Goal: Information Seeking & Learning: Find specific page/section

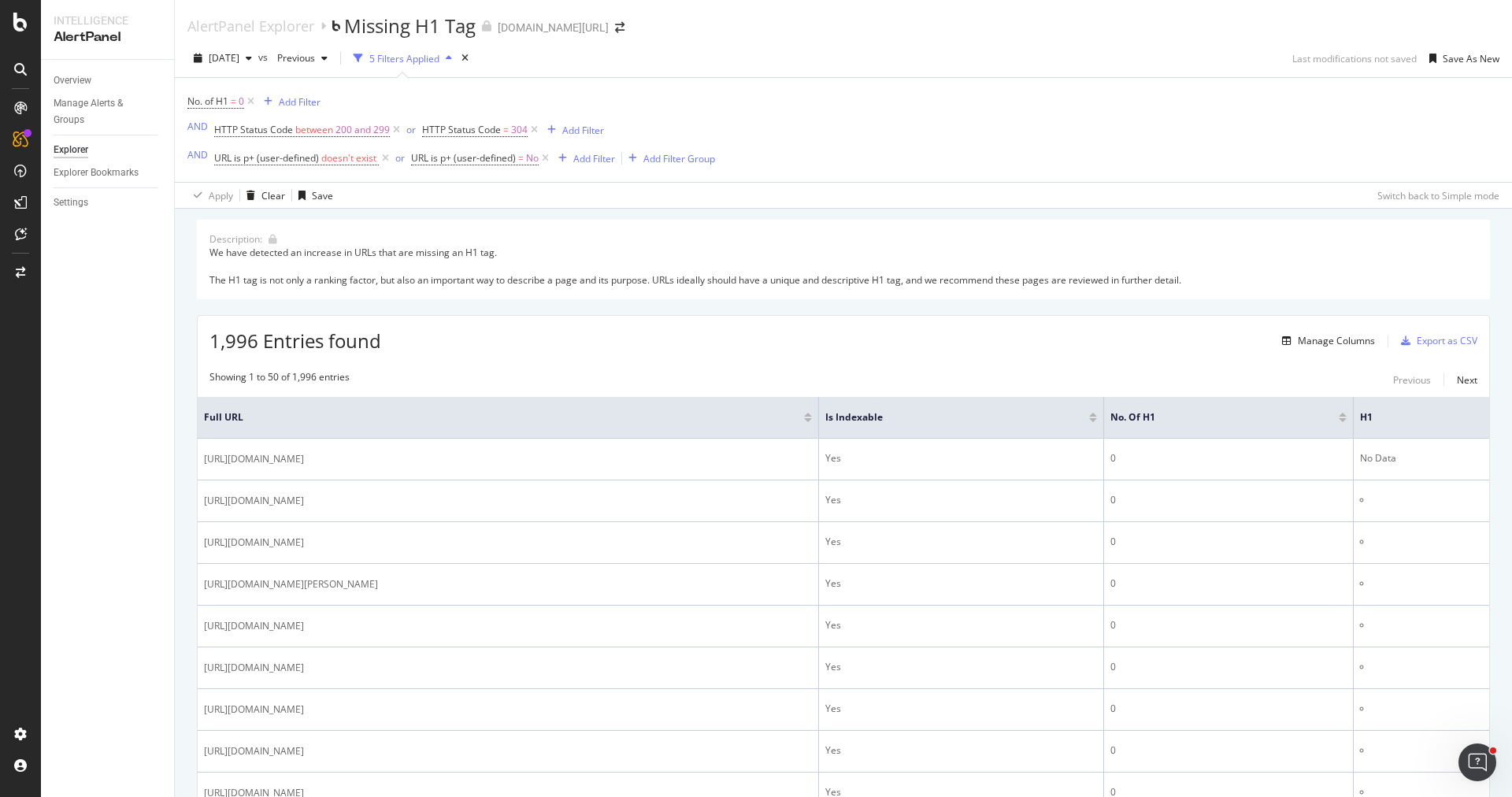
scroll to position [944, 0]
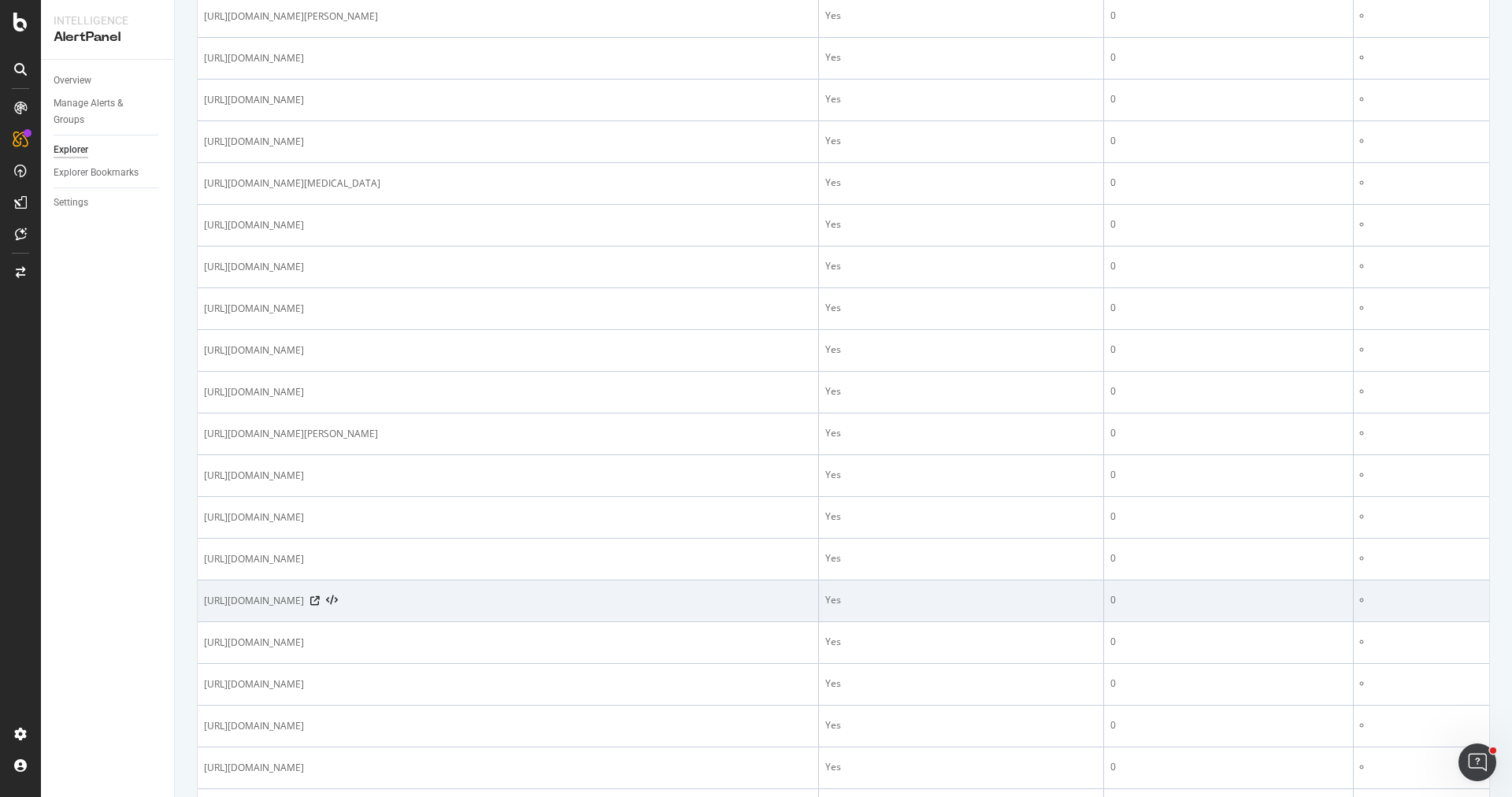
drag, startPoint x: 462, startPoint y: 589, endPoint x: 198, endPoint y: 589, distance: 264.0
click at [198, 589] on td "https://www.trendyol.com/en/converse-mules-x-b155-c110" at bounding box center [508, 601] width 622 height 42
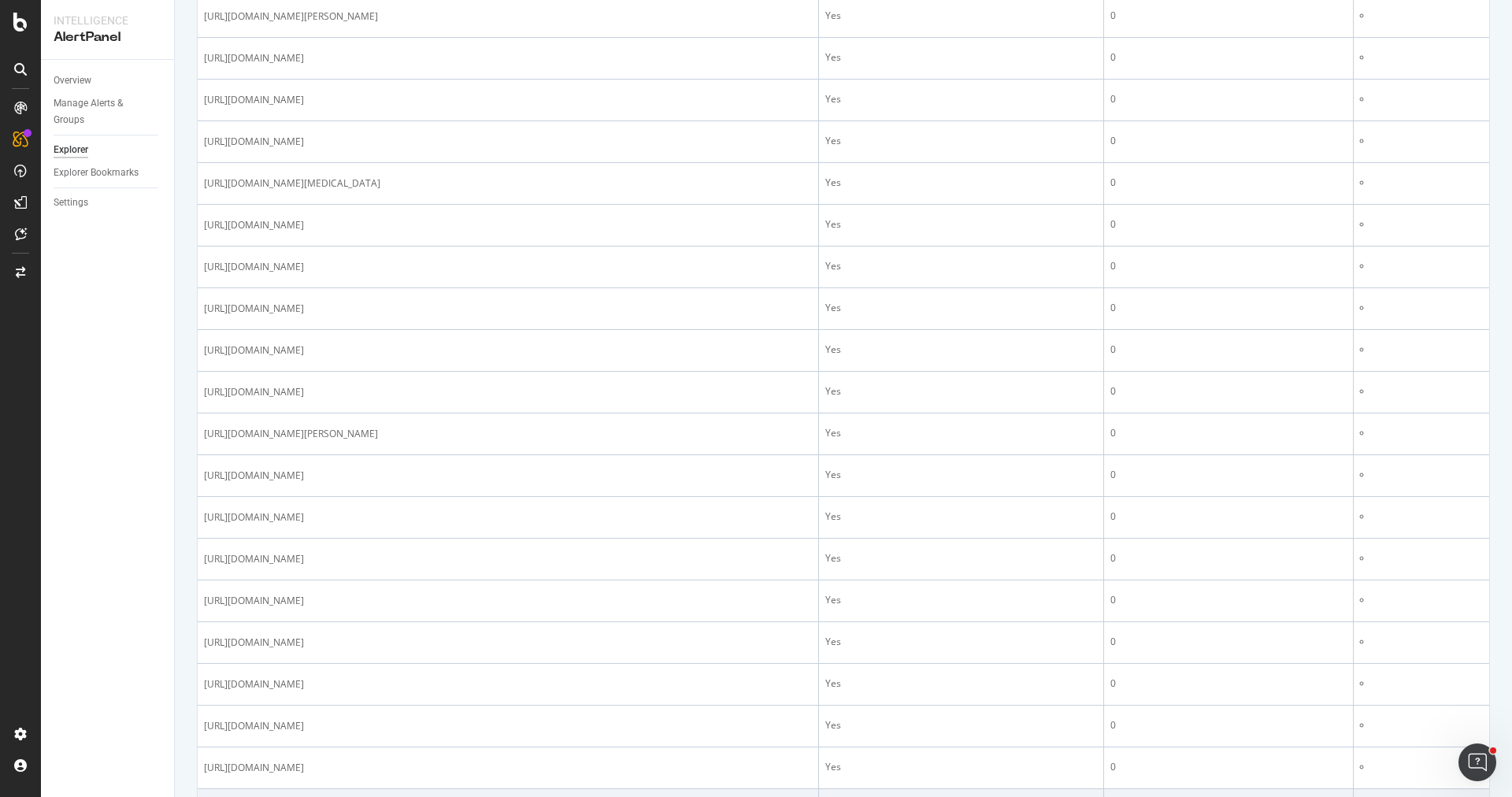
copy span "https://www.trendyol.com/en/converse-mules-x-b155-c110"
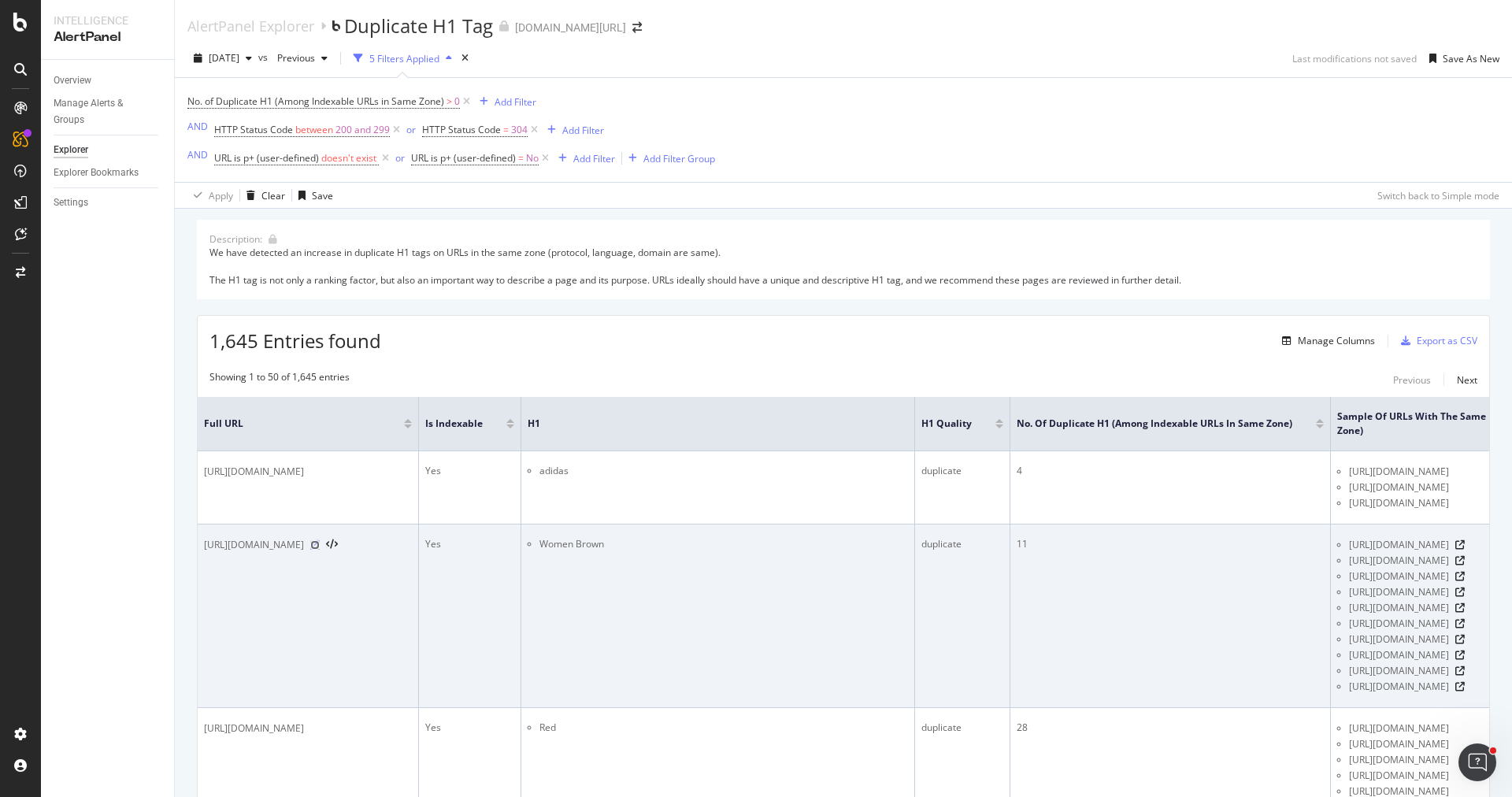
click at [320, 540] on icon at bounding box center [315, 545] width 10 height 10
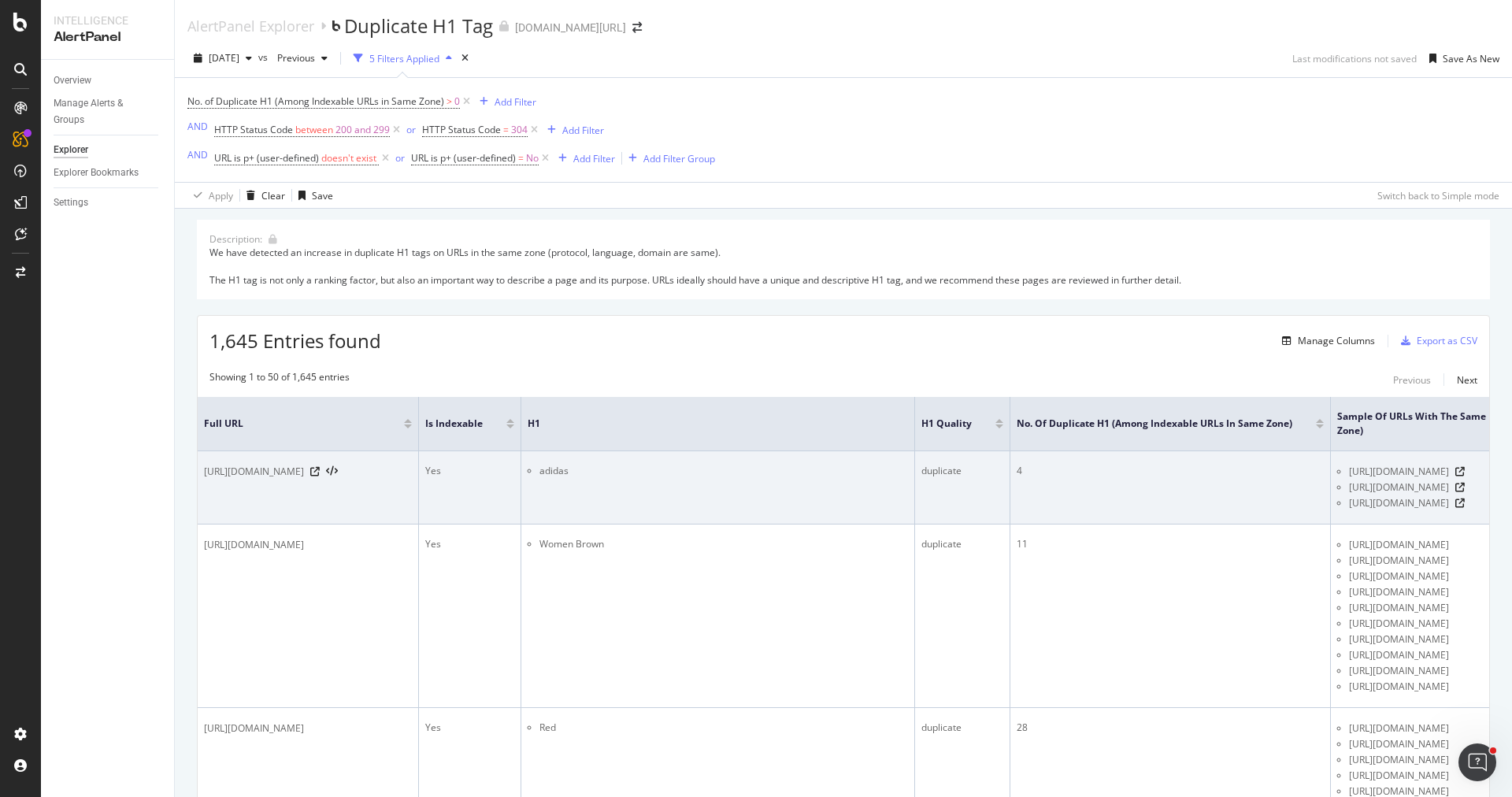
scroll to position [239, 0]
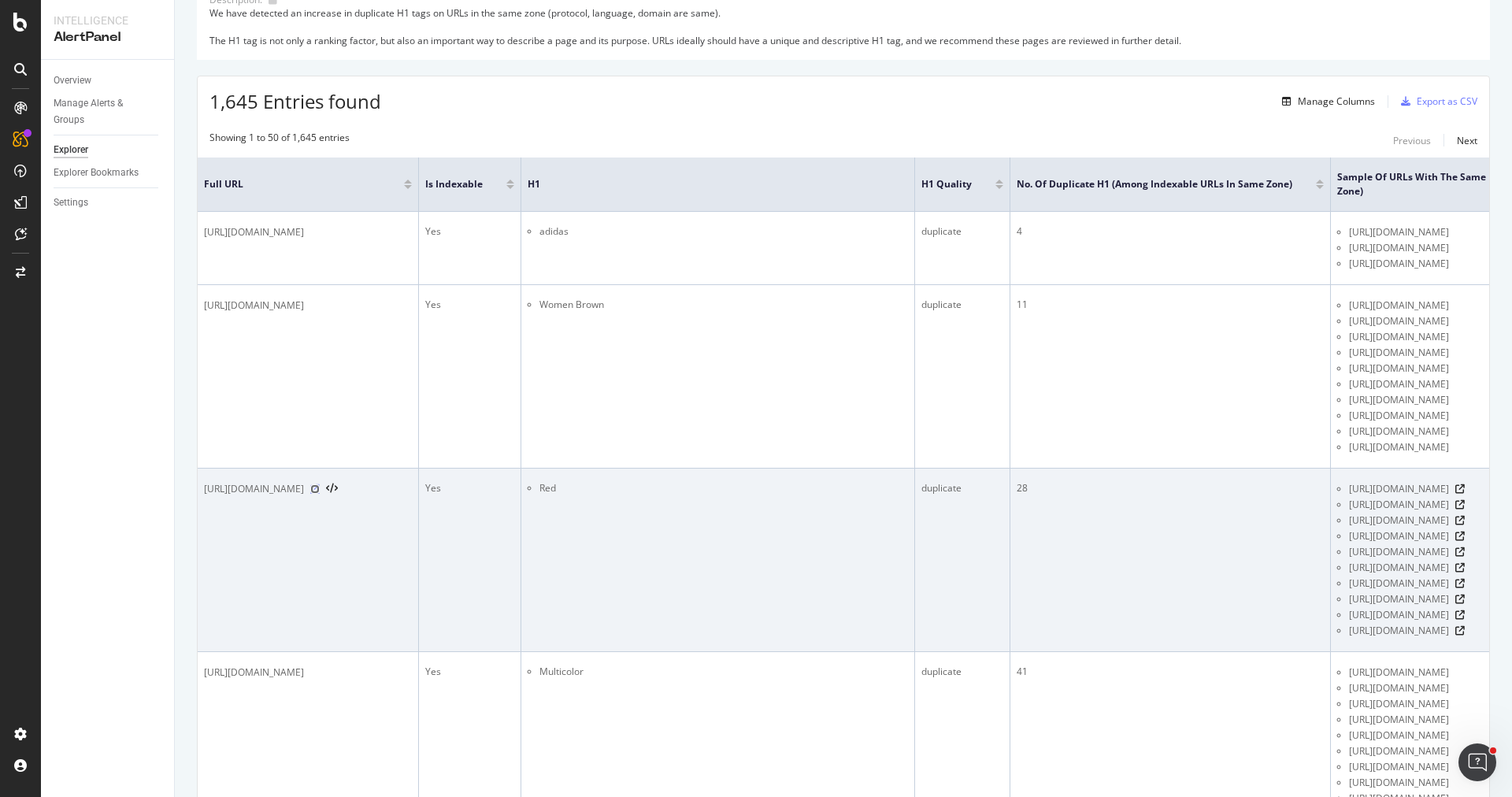
click at [320, 486] on icon at bounding box center [315, 490] width 10 height 10
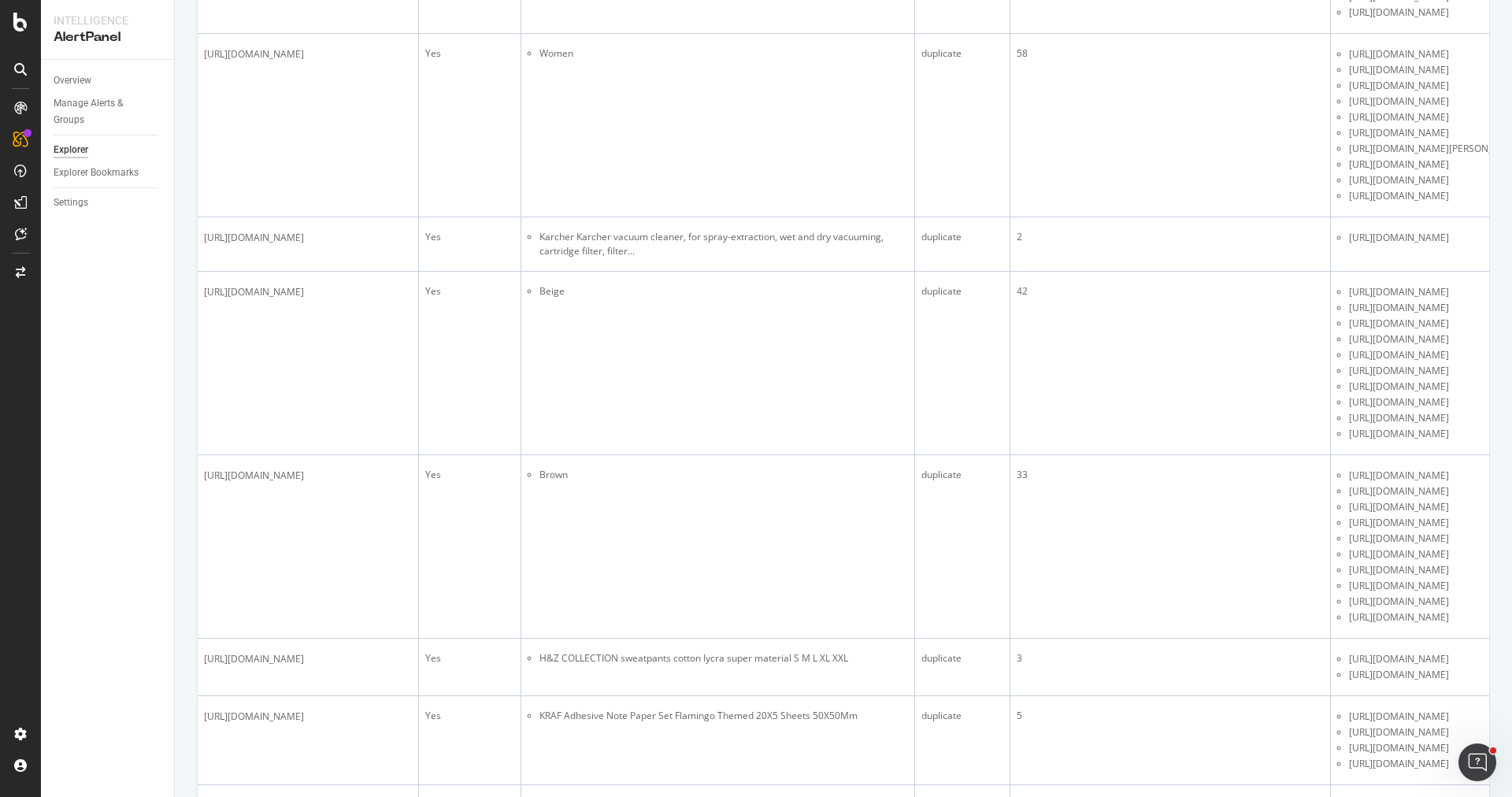
scroll to position [1320, 0]
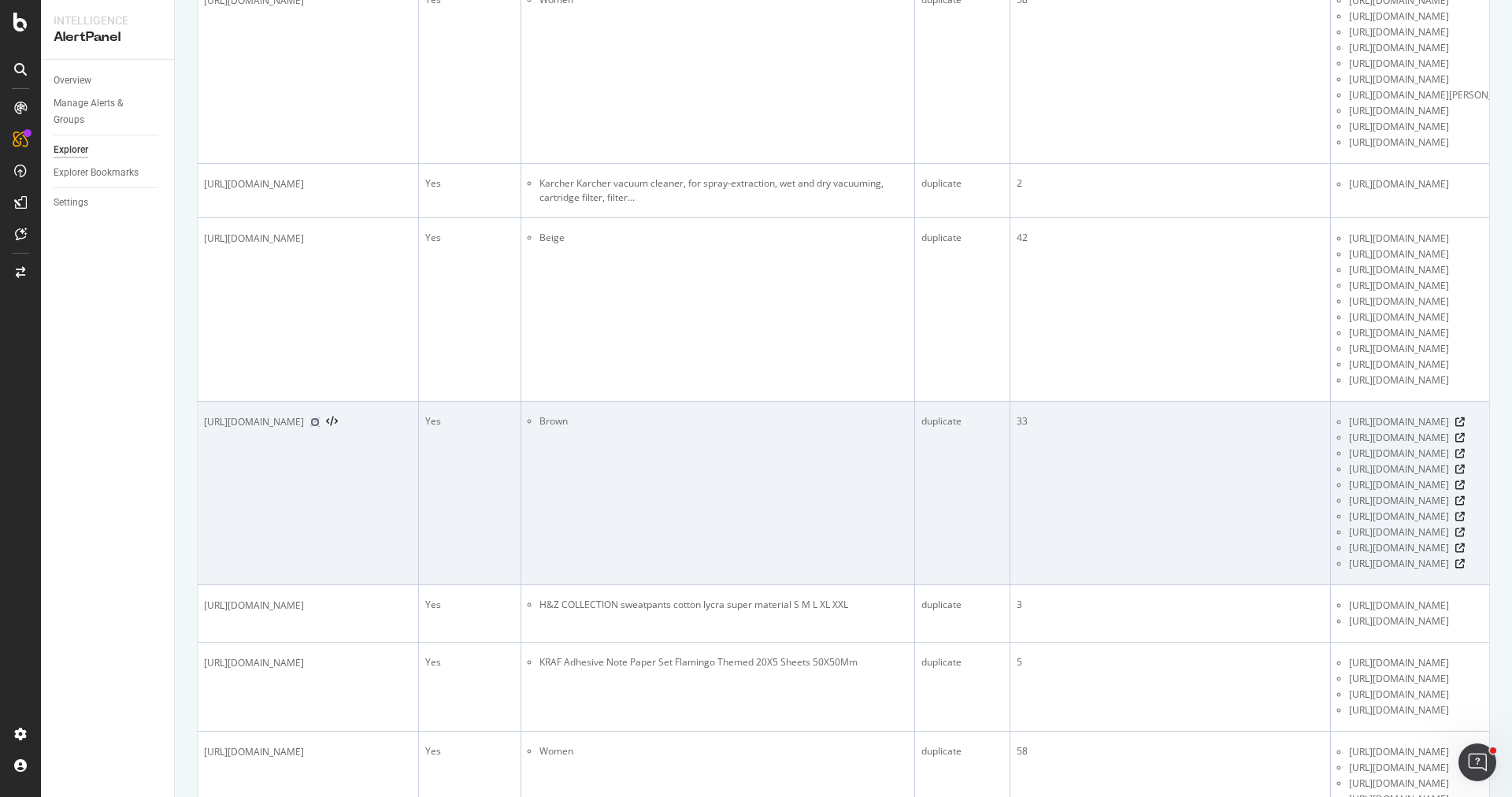
click at [320, 427] on icon at bounding box center [315, 422] width 10 height 10
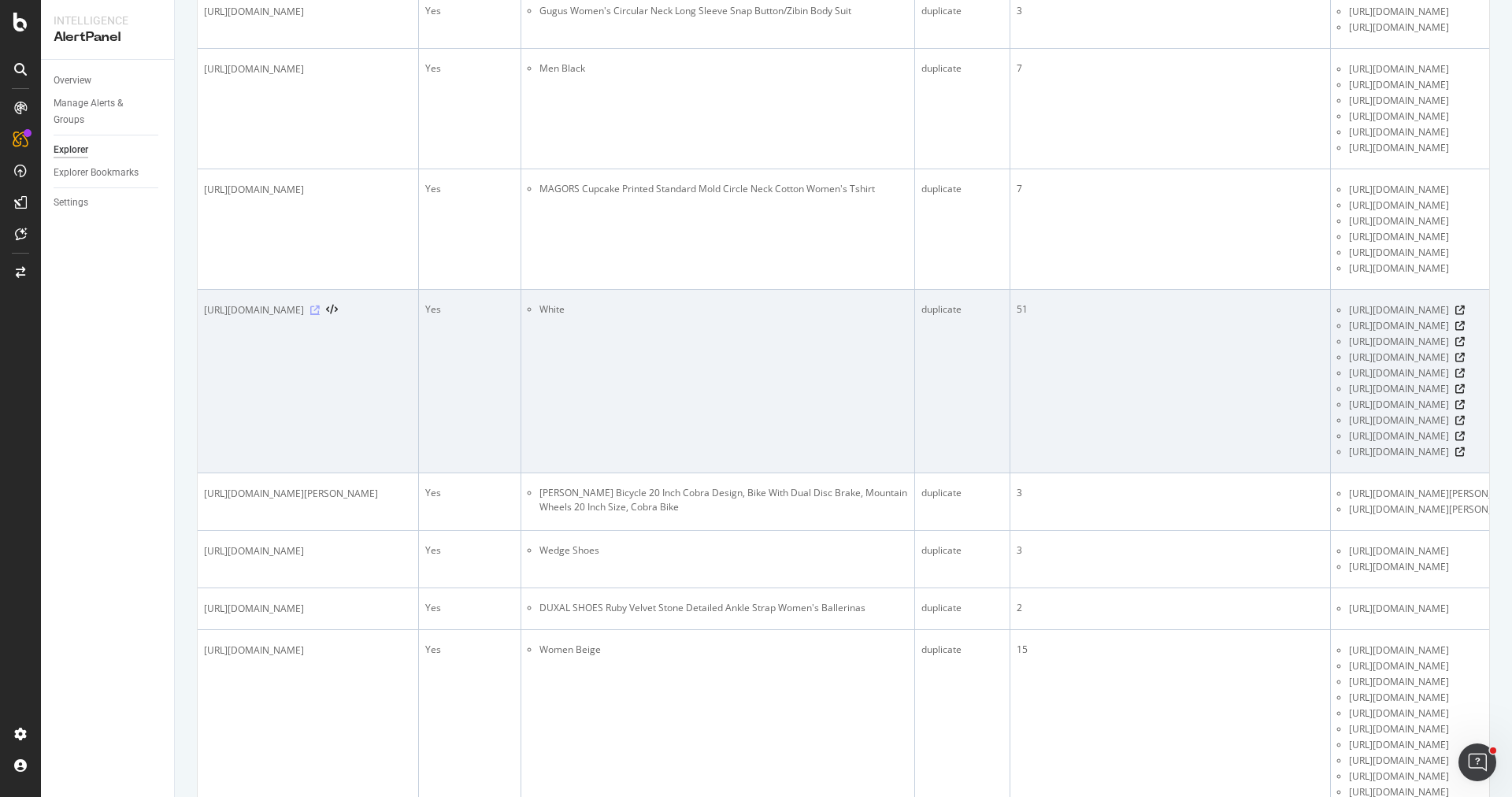
scroll to position [2794, 0]
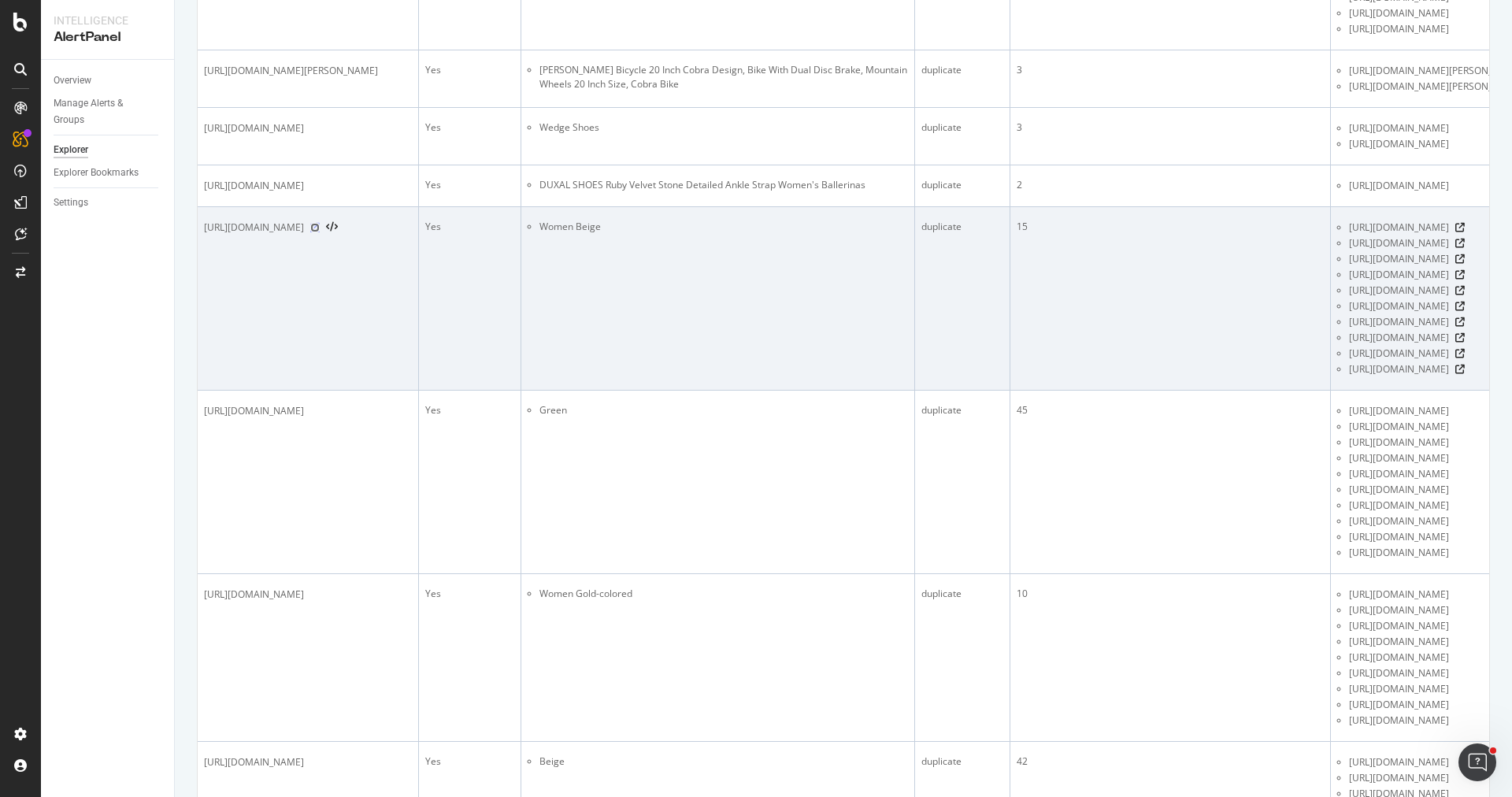
click at [320, 232] on icon at bounding box center [315, 228] width 10 height 10
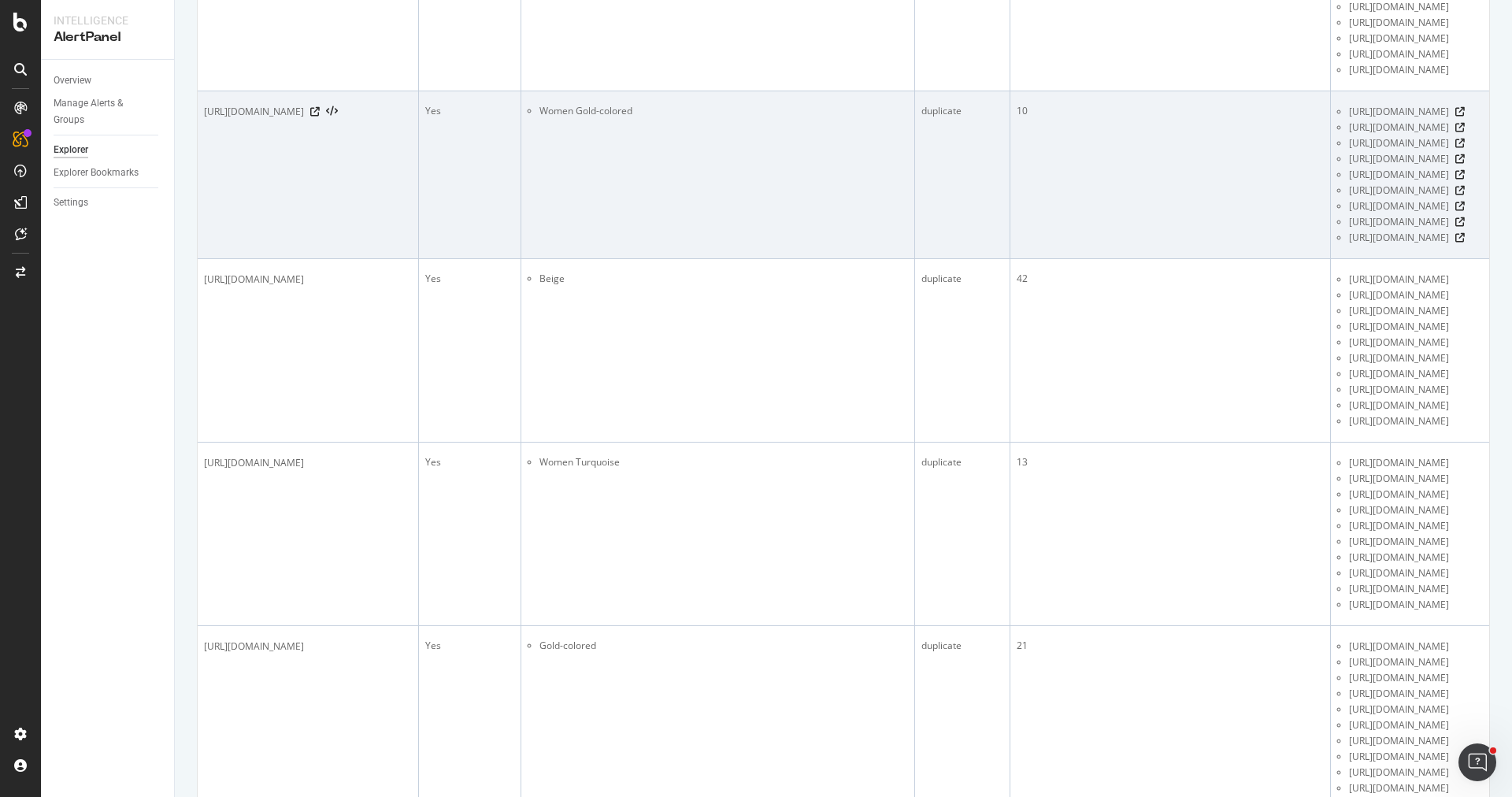
scroll to position [3427, 0]
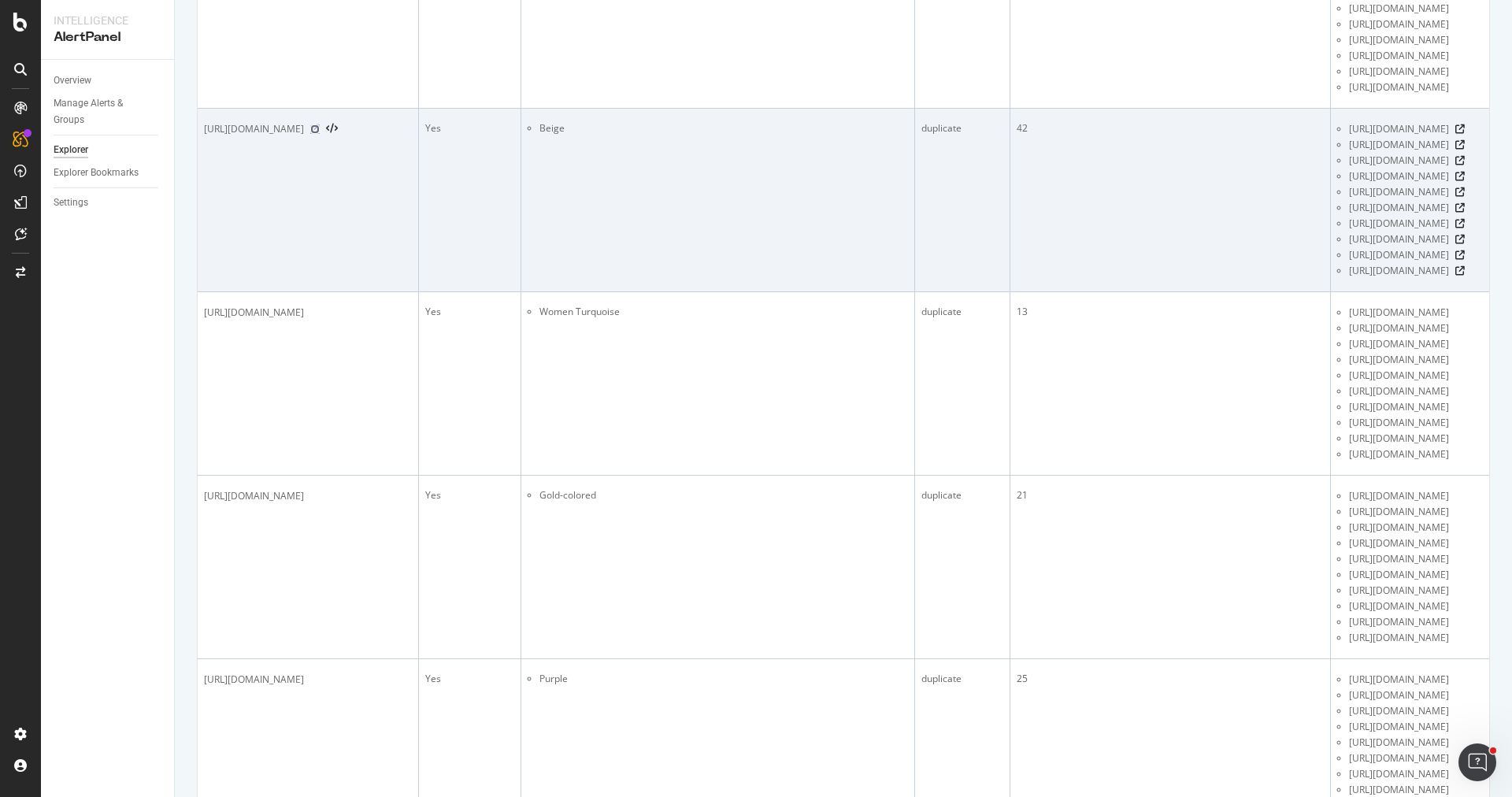
click at [320, 134] on icon at bounding box center [315, 130] width 10 height 10
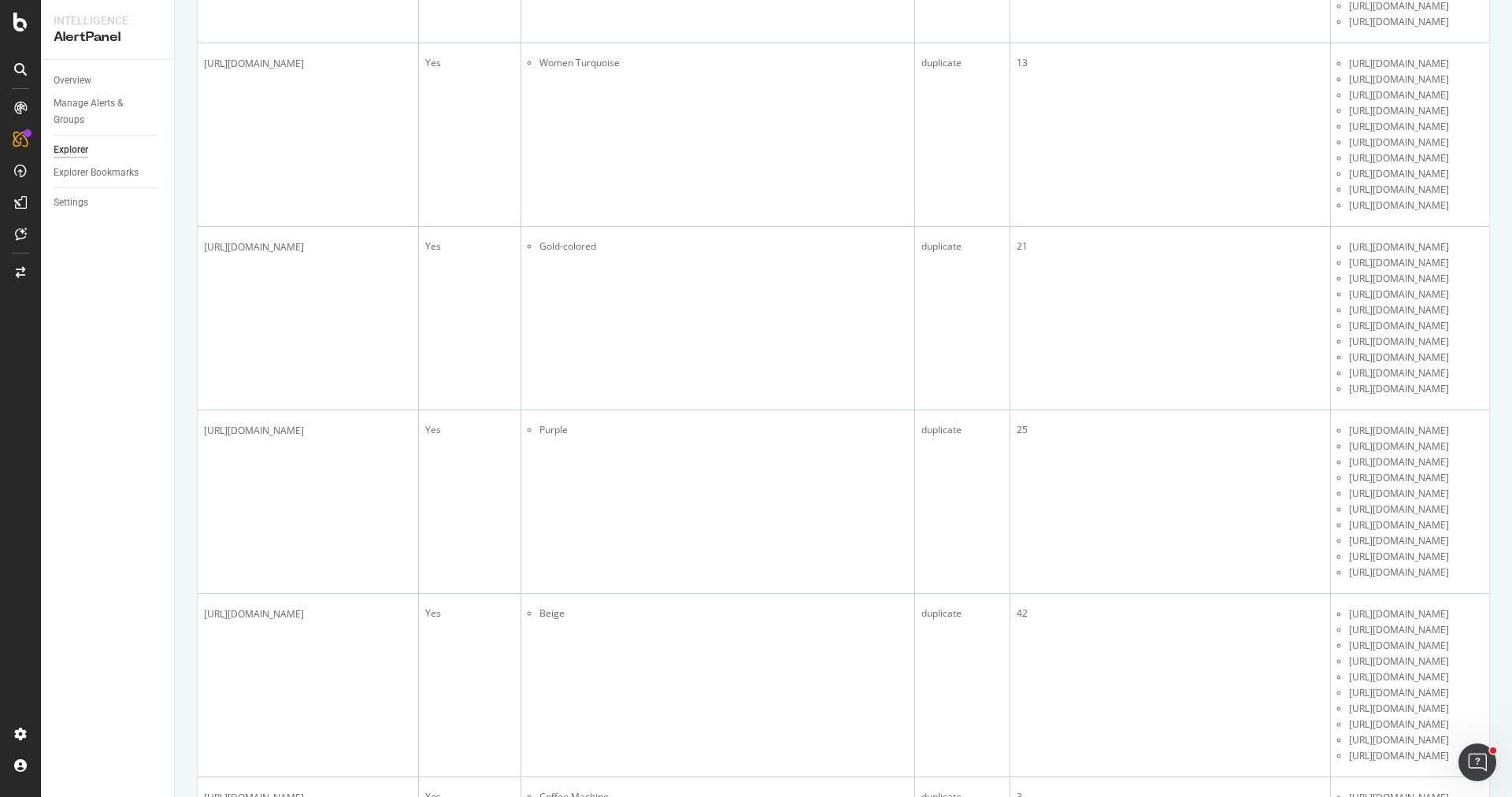
scroll to position [4180, 0]
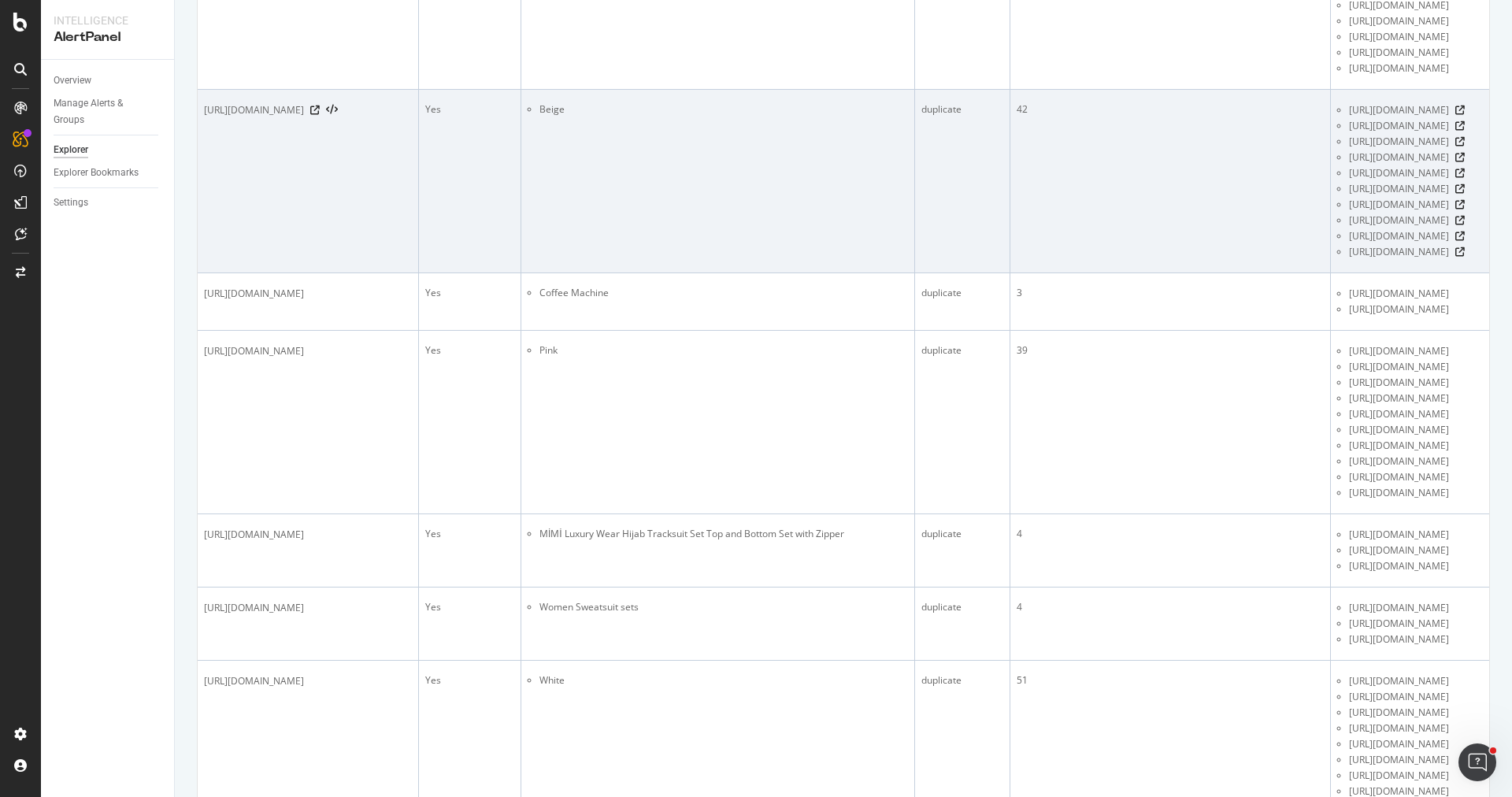
drag, startPoint x: 465, startPoint y: 573, endPoint x: 203, endPoint y: 576, distance: 262.0
click at [204, 118] on div "[URL][DOMAIN_NAME]" at bounding box center [308, 110] width 208 height 16
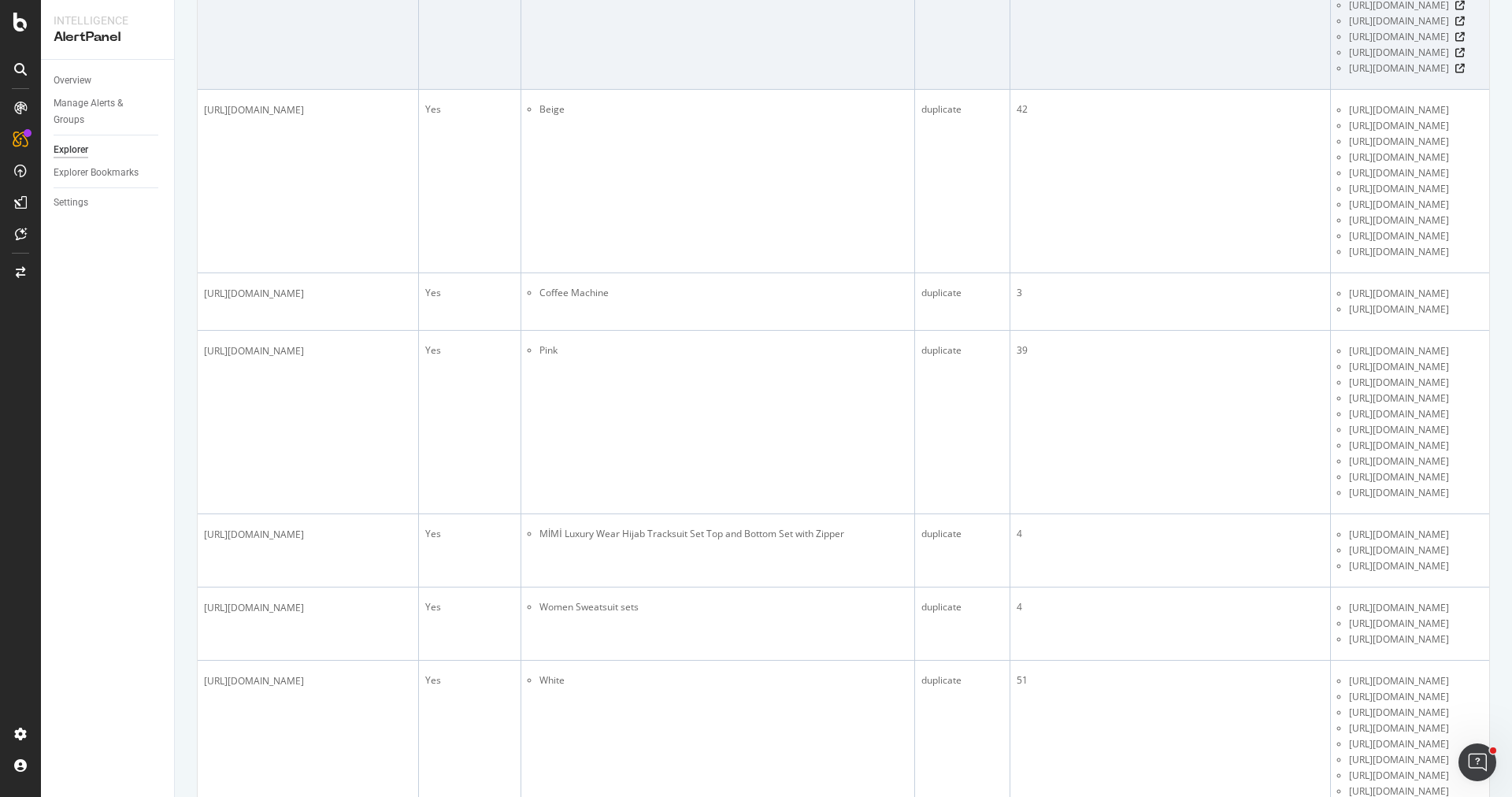
copy span "[URL][DOMAIN_NAME]"
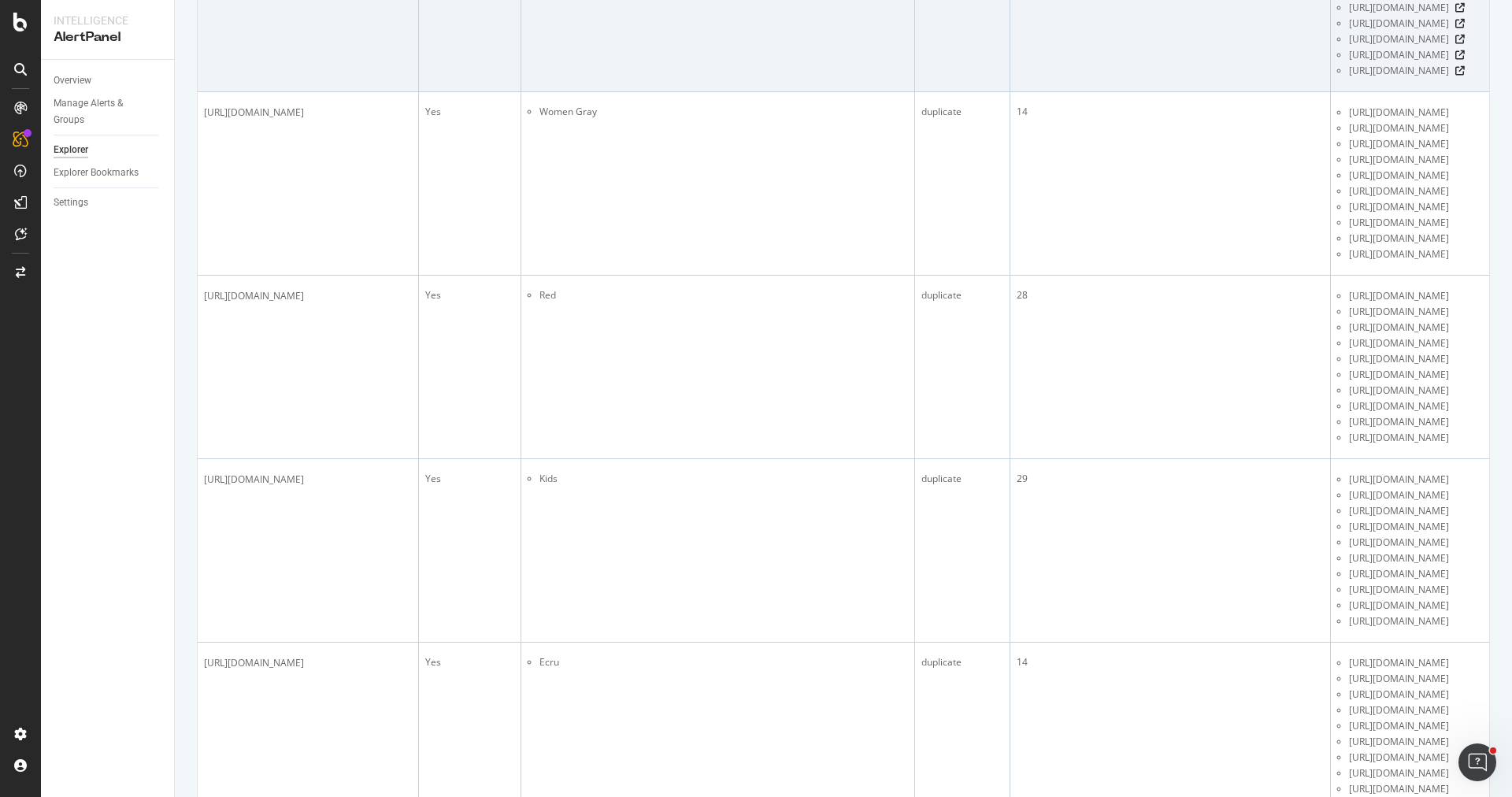
drag, startPoint x: 458, startPoint y: 456, endPoint x: 200, endPoint y: 456, distance: 258.0
click at [200, 92] on td "[URL][DOMAIN_NAME]" at bounding box center [308, 1] width 221 height 184
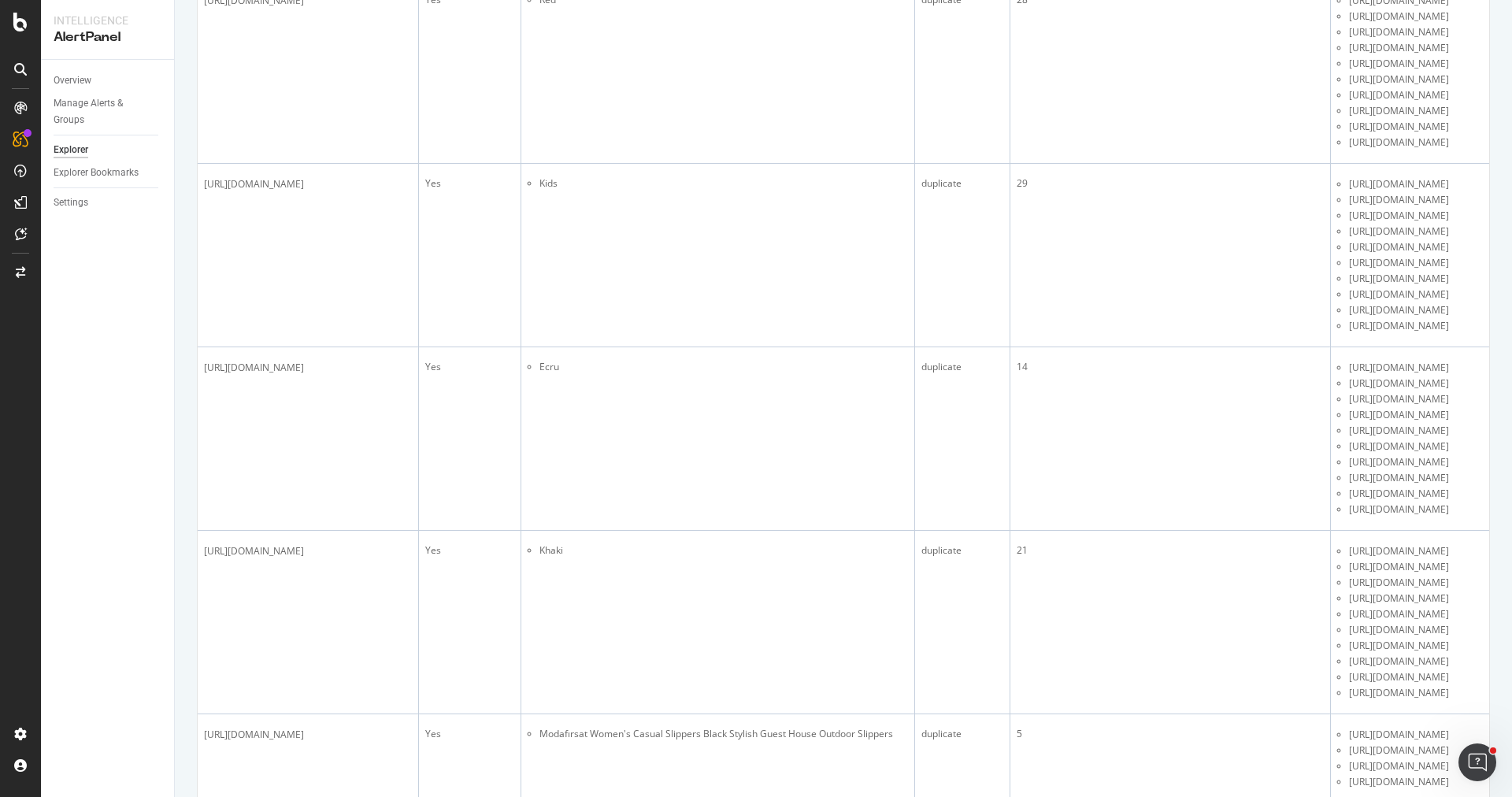
scroll to position [5443, 0]
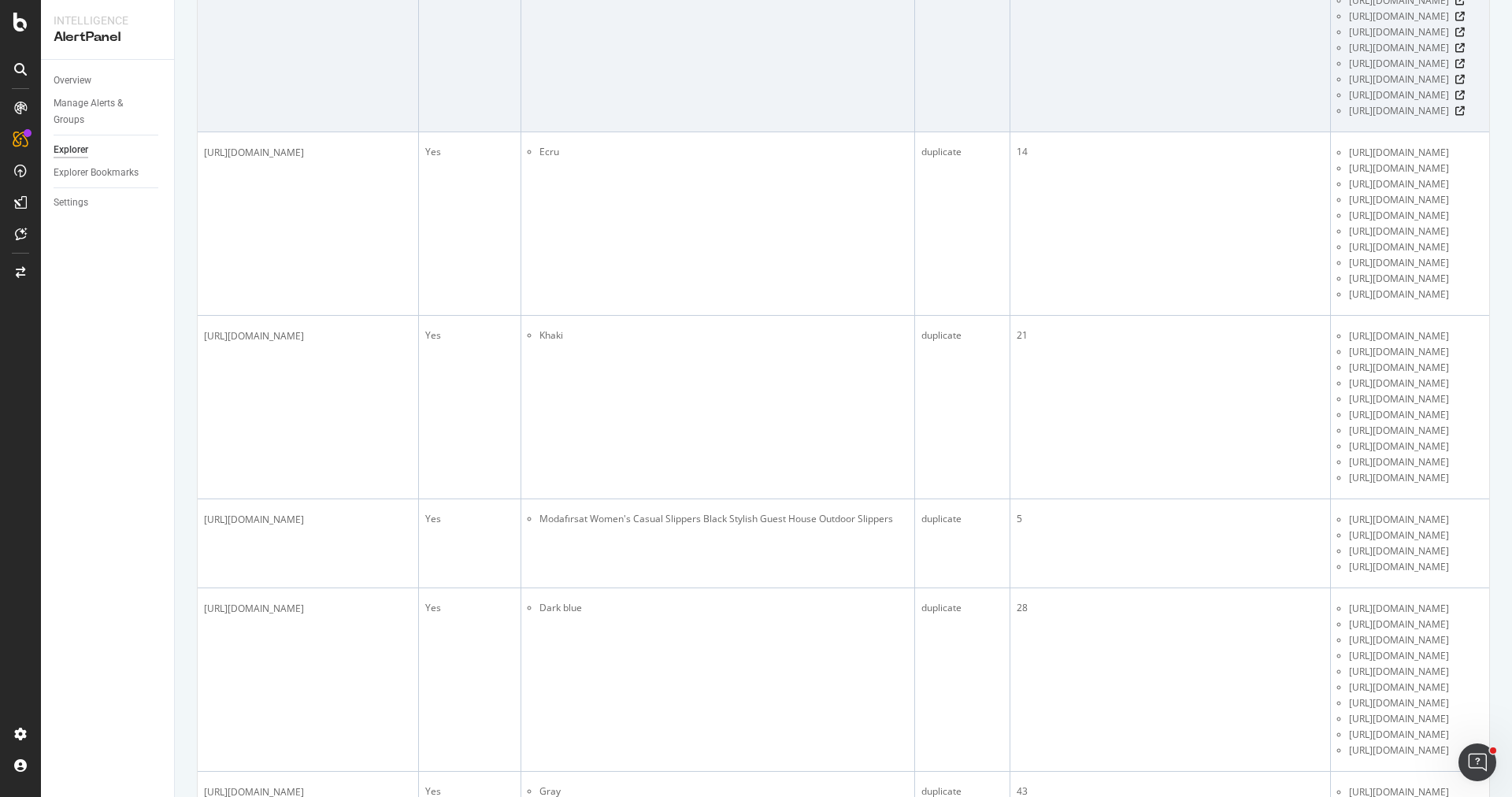
drag, startPoint x: 473, startPoint y: 511, endPoint x: 203, endPoint y: 514, distance: 270.0
click at [203, 132] on td "[URL][DOMAIN_NAME]" at bounding box center [308, 41] width 221 height 184
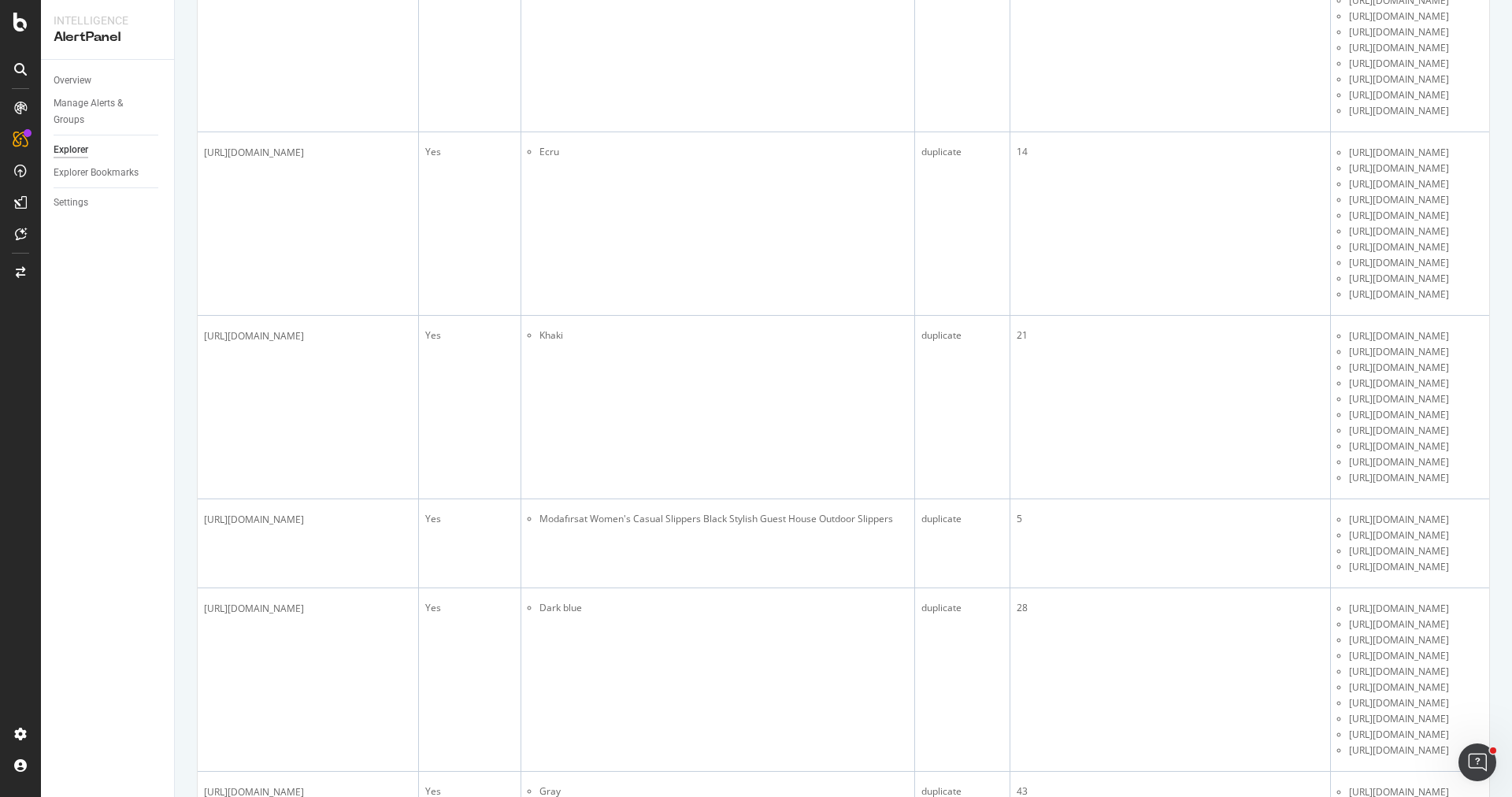
copy span "[URL][DOMAIN_NAME]"
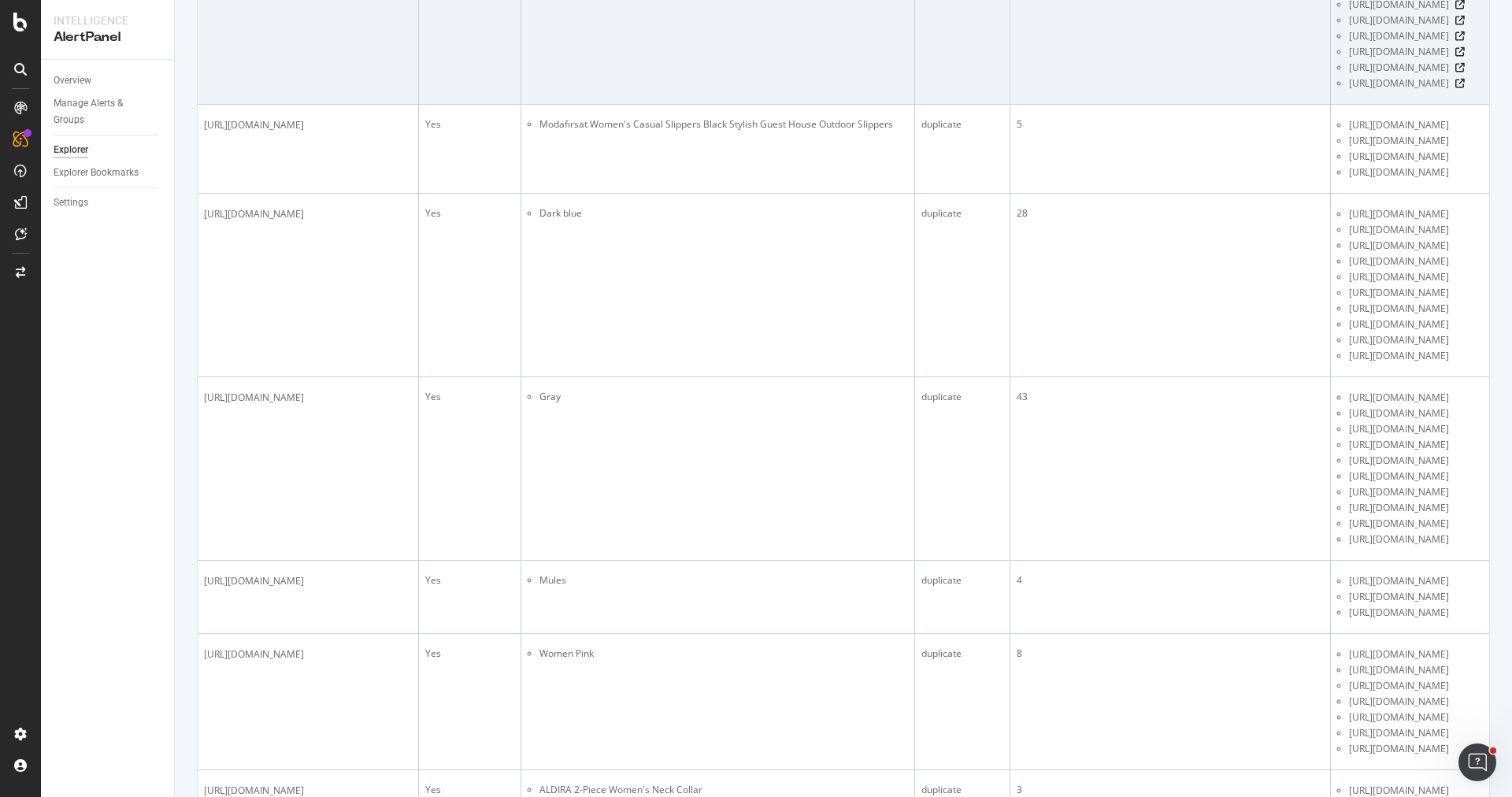
scroll to position [5868, 0]
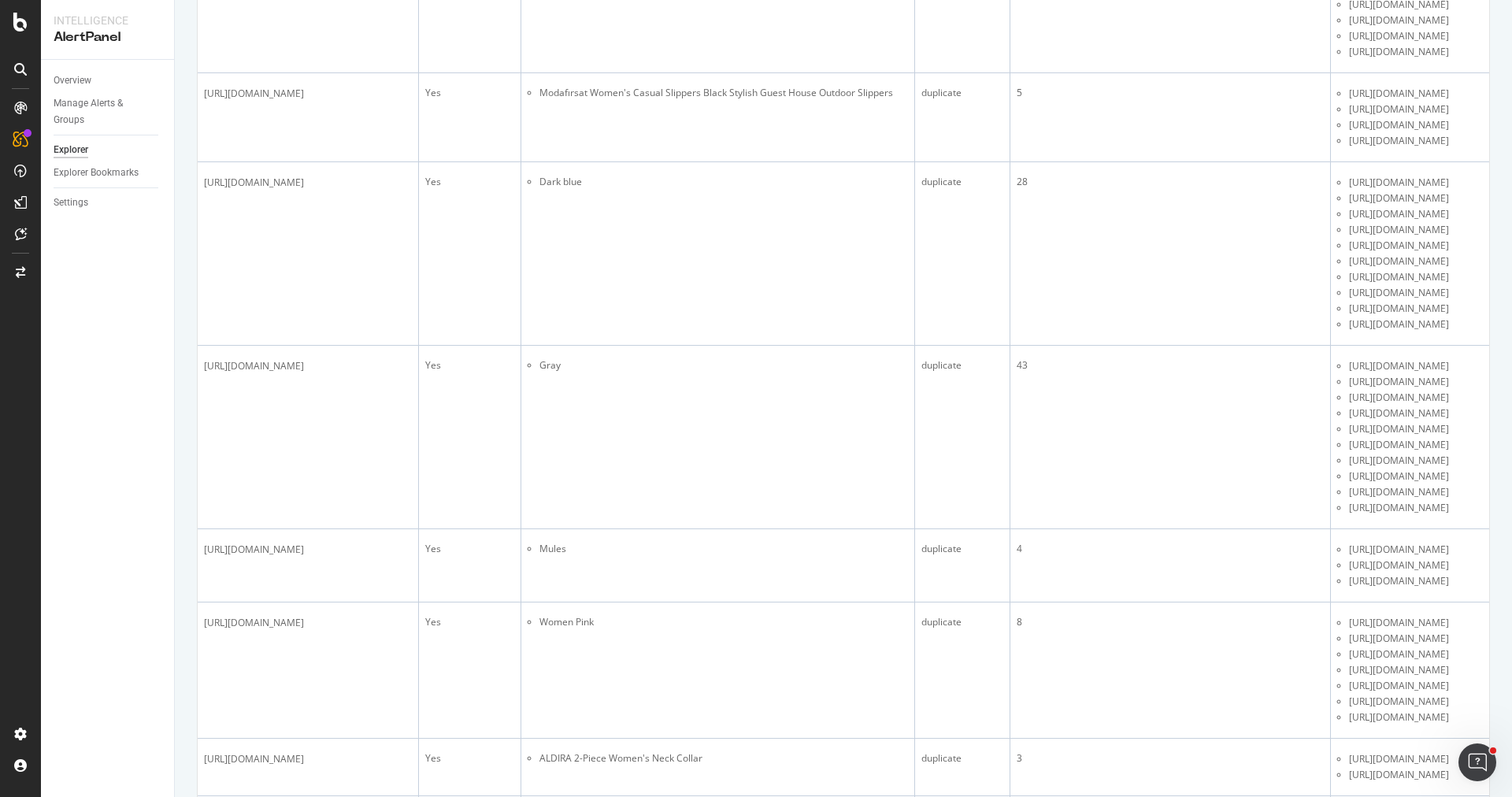
drag, startPoint x: 437, startPoint y: 282, endPoint x: 201, endPoint y: 289, distance: 236.1
copy span "[URL][DOMAIN_NAME]"
click at [130, 312] on div "Overview Manage Alerts & Groups Explorer Explorer Bookmarks Settings" at bounding box center [107, 428] width 133 height 737
